Goal: Information Seeking & Learning: Understand process/instructions

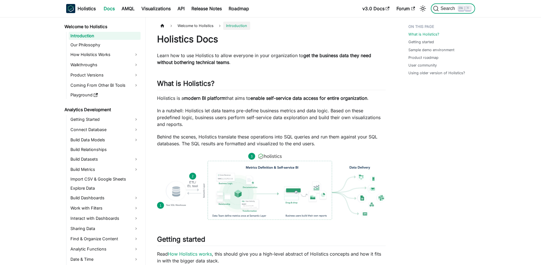
click at [454, 10] on span "Search" at bounding box center [449, 8] width 20 height 5
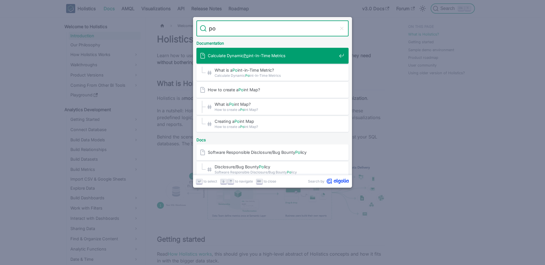
type input "p"
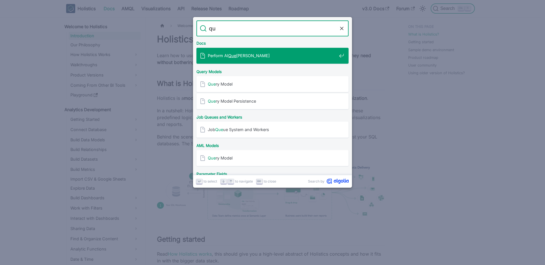
type input "q"
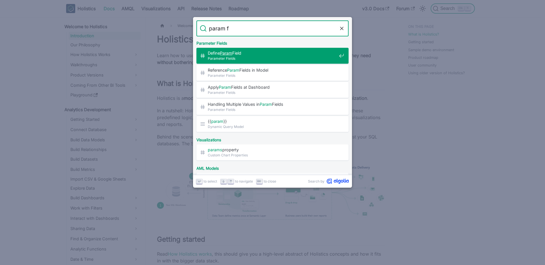
type input "param fi"
click at [266, 61] on div "Define Param Fi eld​ Parameter Fi elds" at bounding box center [274, 56] width 149 height 16
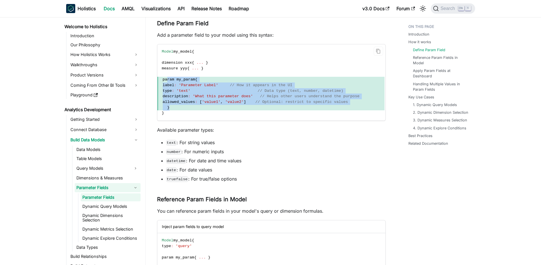
drag, startPoint x: 166, startPoint y: 80, endPoint x: 194, endPoint y: 108, distance: 39.2
click at [194, 108] on code "Model my_model { dimension xxx { ... } measure yyy { ... } param my_param { lab…" at bounding box center [270, 82] width 227 height 76
copy code "param my_param { label : 'Parameter Label' // How it appears in the UI type : '…"
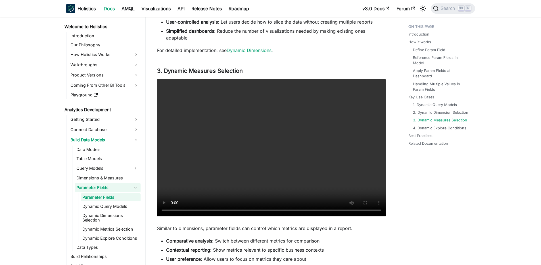
scroll to position [1459, 0]
